Goal: Task Accomplishment & Management: Manage account settings

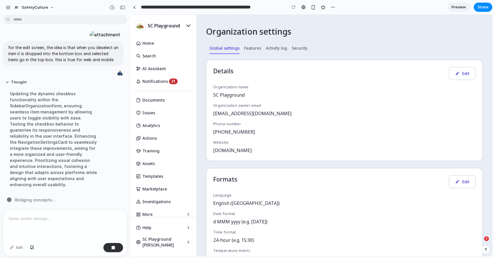
scroll to position [471, 0]
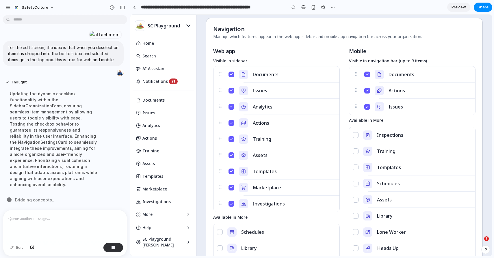
drag, startPoint x: 354, startPoint y: 73, endPoint x: 357, endPoint y: 107, distance: 33.9
click at [357, 107] on ul "Documents Actions Issues" at bounding box center [412, 90] width 126 height 49
click at [364, 106] on button "Issues" at bounding box center [367, 107] width 6 height 6
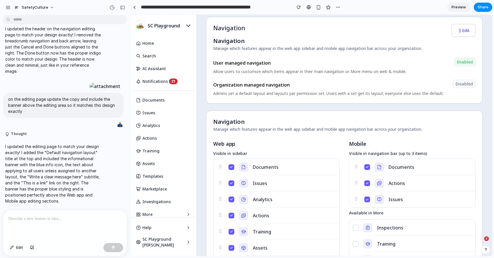
scroll to position [354, 0]
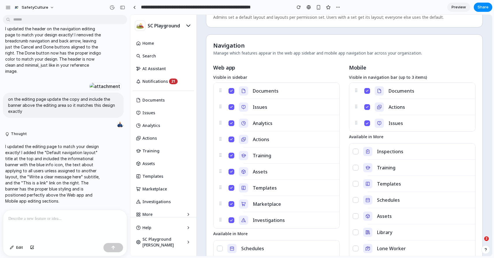
click at [365, 121] on button "Issues" at bounding box center [367, 123] width 6 height 6
click at [230, 158] on button "Training" at bounding box center [231, 156] width 6 height 6
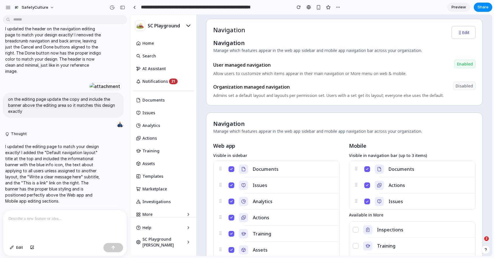
scroll to position [276, 0]
click at [454, 35] on button "Edit" at bounding box center [463, 32] width 24 height 13
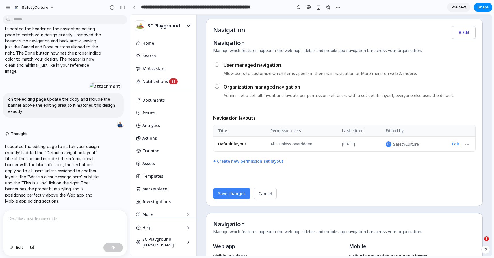
click at [452, 144] on button "Edit" at bounding box center [455, 144] width 12 height 8
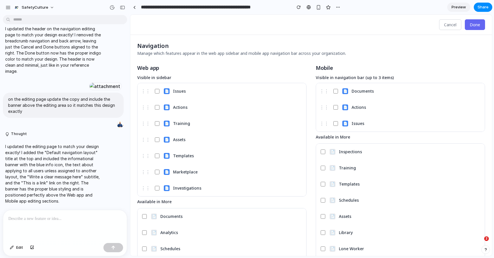
click at [141, 215] on div "📄 Documents" at bounding box center [221, 216] width 169 height 16
click at [467, 25] on button "Done" at bounding box center [475, 24] width 20 height 11
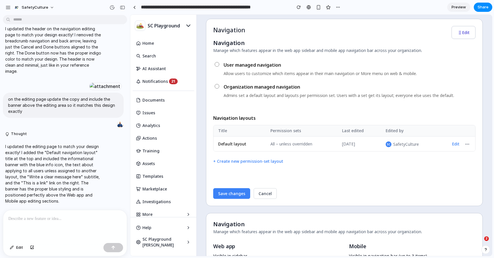
click at [249, 162] on button "+ Create new permission-set layout" at bounding box center [248, 161] width 70 height 10
drag, startPoint x: 249, startPoint y: 159, endPoint x: 266, endPoint y: 159, distance: 17.3
click at [248, 159] on button "+ Create new permission-set layout" at bounding box center [248, 161] width 70 height 10
click at [464, 144] on button "•••" at bounding box center [467, 144] width 7 height 8
click at [401, 170] on div "Navigation Manage which features appear in the web app sidebar and mobile app n…" at bounding box center [344, 119] width 262 height 160
